Goal: Transaction & Acquisition: Book appointment/travel/reservation

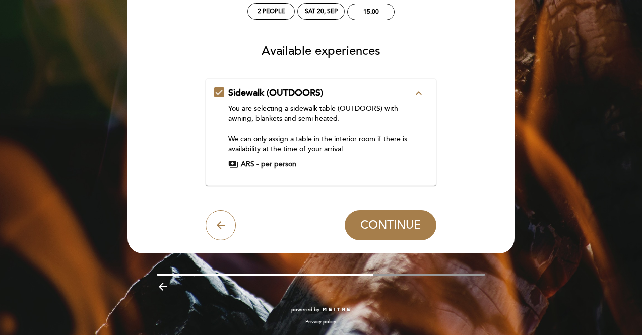
scroll to position [51, 0]
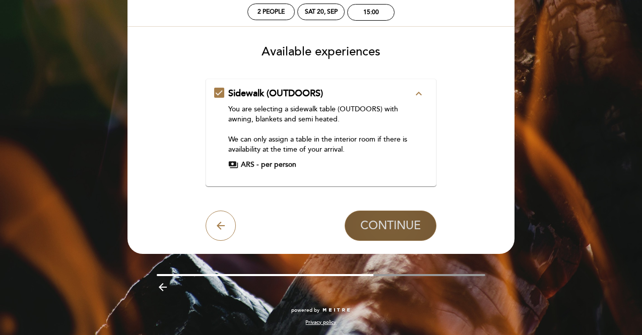
click at [380, 234] on button "CONTINUE" at bounding box center [391, 226] width 92 height 30
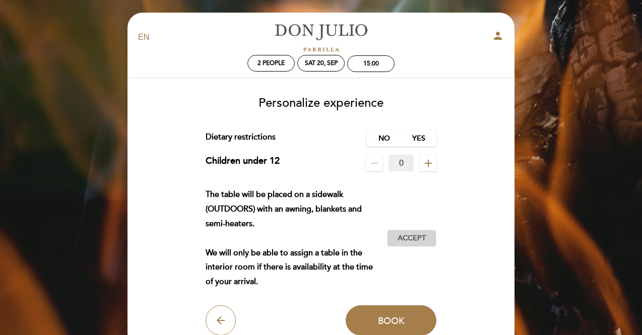
click at [390, 237] on button "Accept Accepted" at bounding box center [411, 238] width 49 height 17
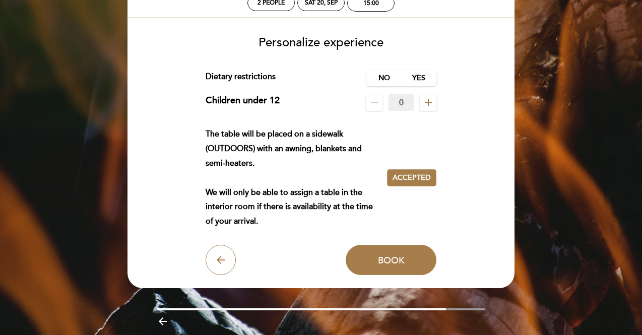
scroll to position [62, 0]
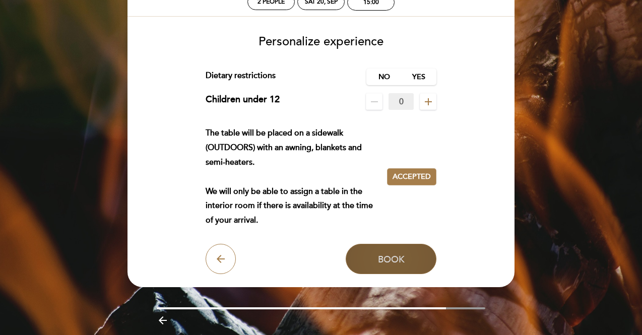
click at [382, 261] on span "Book" at bounding box center [391, 259] width 27 height 11
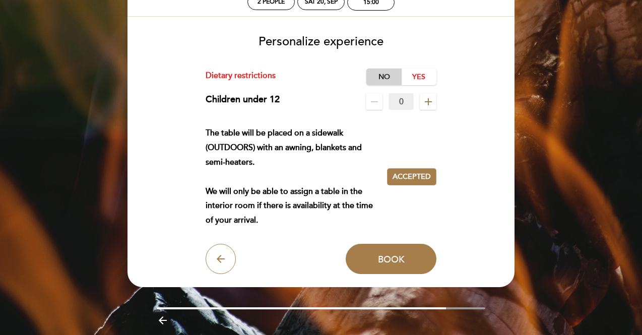
click at [390, 75] on label "No" at bounding box center [384, 77] width 35 height 17
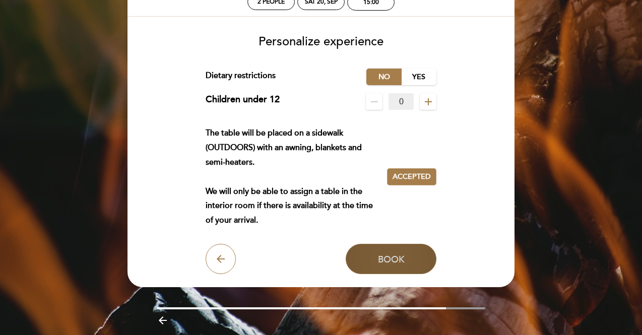
click at [391, 256] on span "Book" at bounding box center [391, 259] width 27 height 11
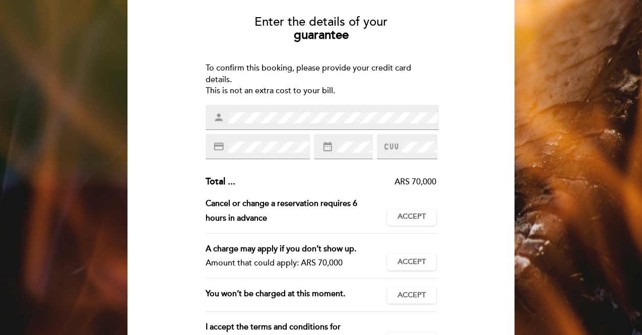
scroll to position [82, 0]
click at [412, 216] on span "Accept" at bounding box center [412, 216] width 28 height 11
click at [410, 260] on span "Accept" at bounding box center [412, 262] width 28 height 11
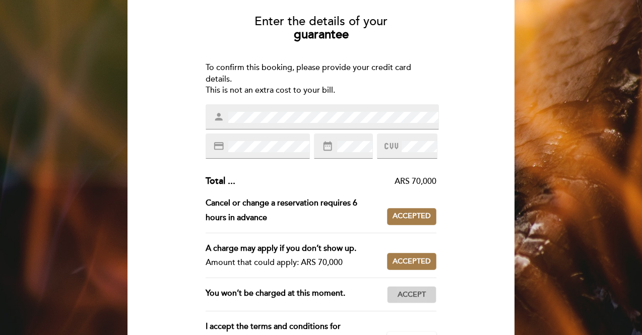
click at [418, 292] on span "Accept" at bounding box center [412, 295] width 28 height 11
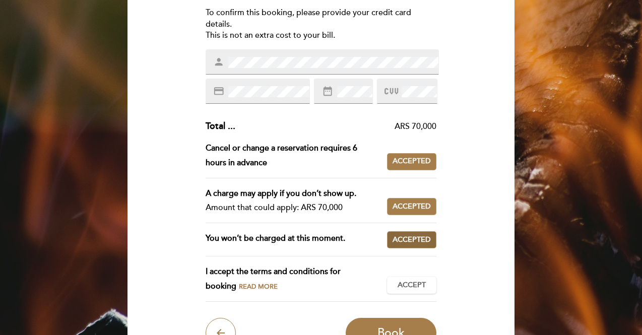
scroll to position [139, 0]
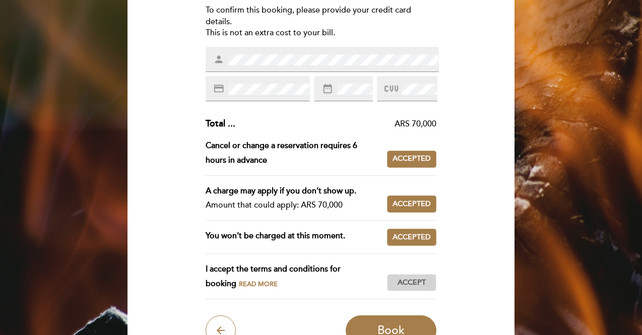
click at [418, 285] on span "Accept" at bounding box center [412, 283] width 28 height 11
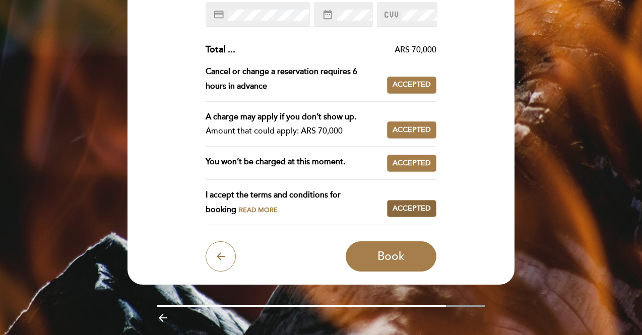
scroll to position [216, 0]
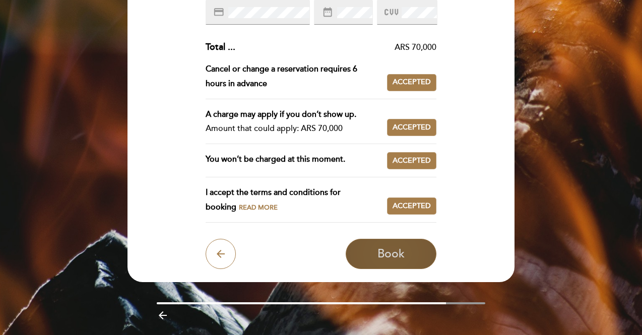
click at [406, 255] on button "Book" at bounding box center [391, 254] width 91 height 30
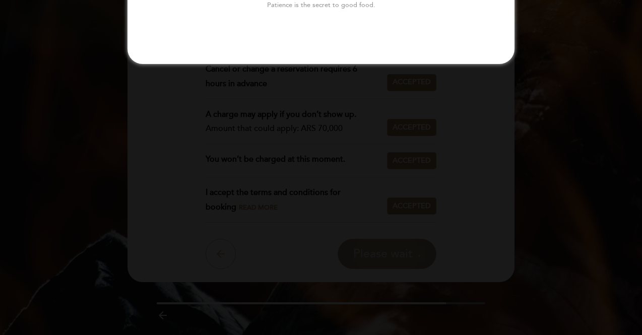
scroll to position [0, 0]
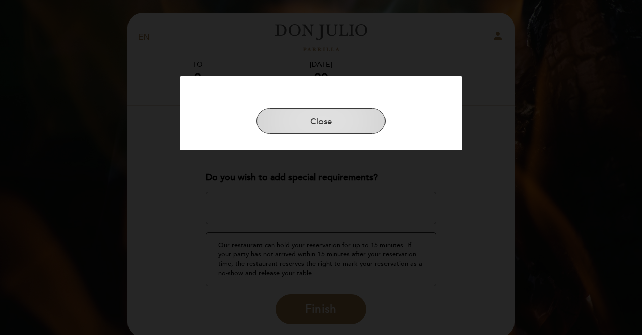
click at [340, 119] on button "Close" at bounding box center [321, 121] width 129 height 26
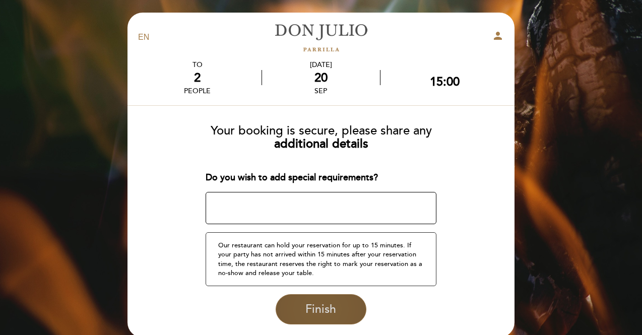
click at [354, 311] on button "Finish" at bounding box center [321, 309] width 91 height 30
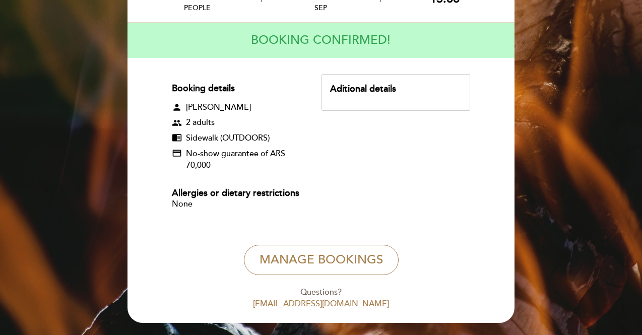
scroll to position [121, 0]
